Goal: Task Accomplishment & Management: Manage account settings

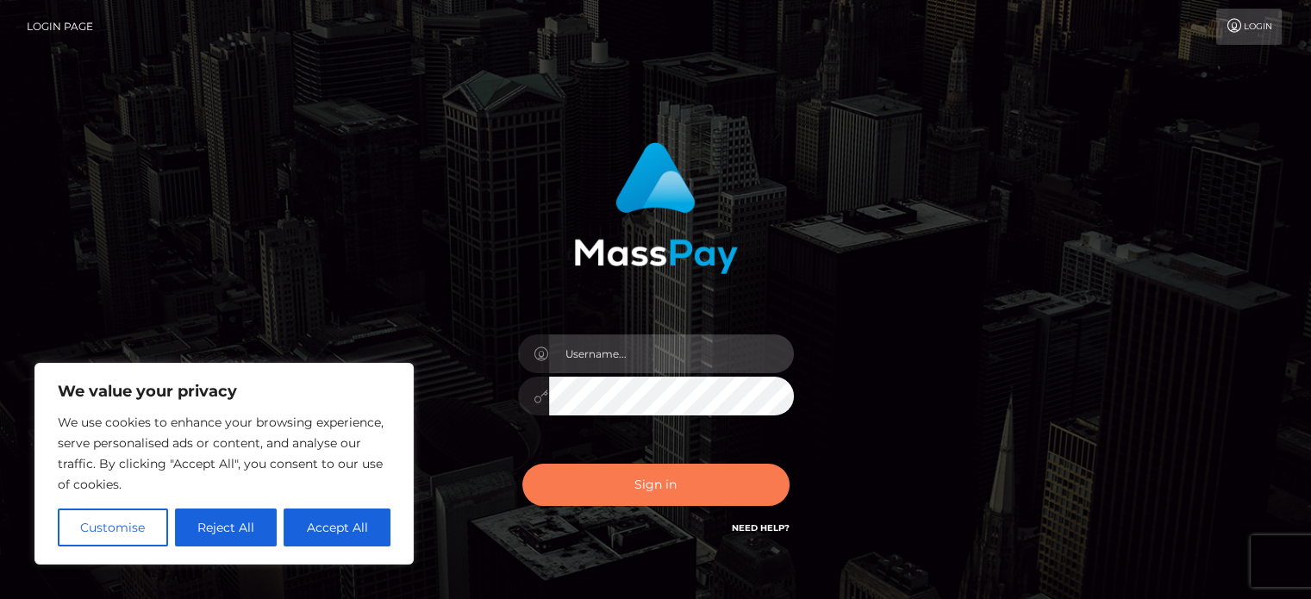
type input "abarrett2"
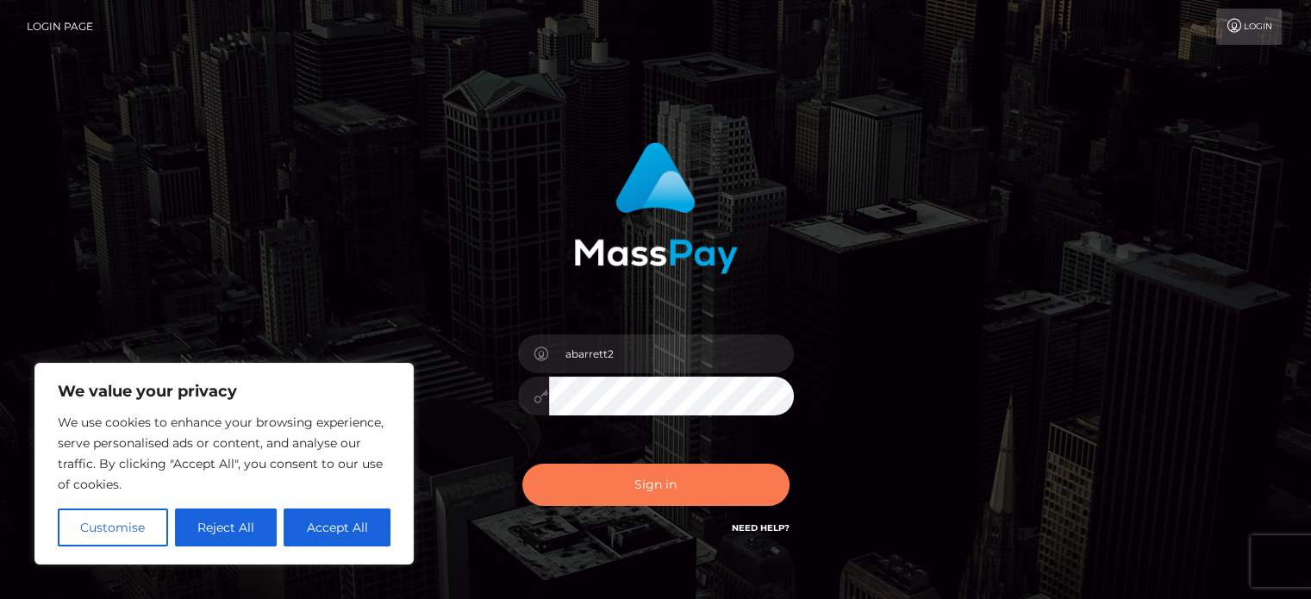
click at [724, 478] on button "Sign in" at bounding box center [655, 485] width 267 height 42
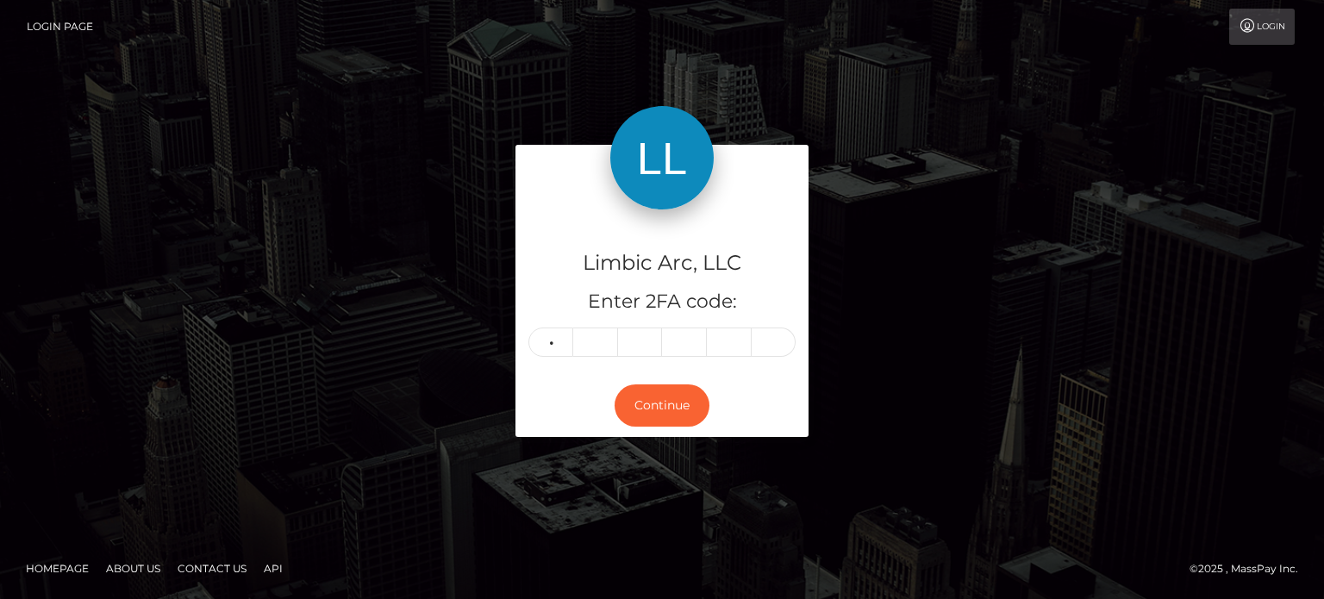
type input "4"
type input "9"
type input "3"
type input "1"
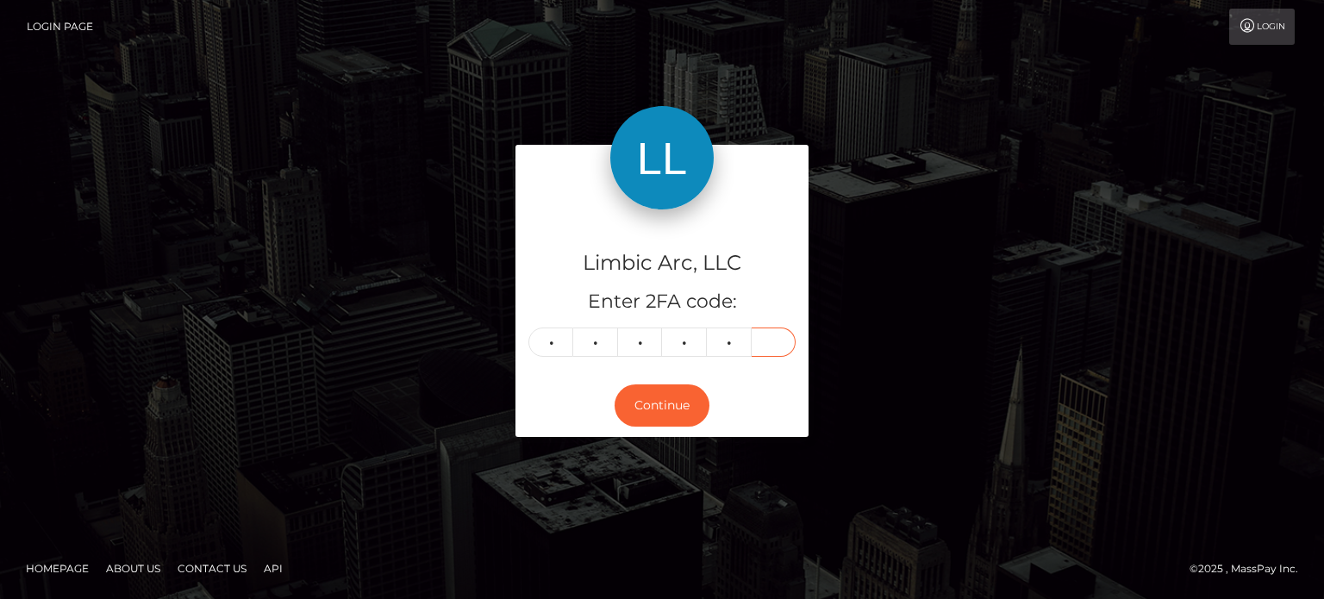
type input "9"
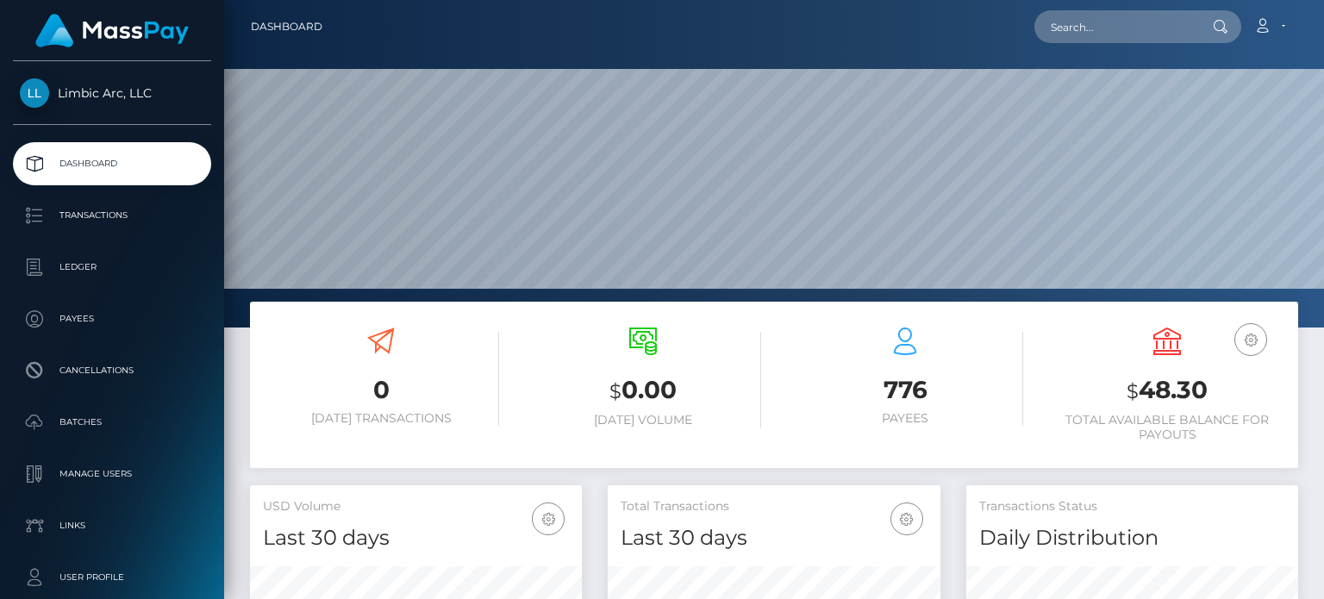
scroll to position [305, 331]
